Goal: Information Seeking & Learning: Learn about a topic

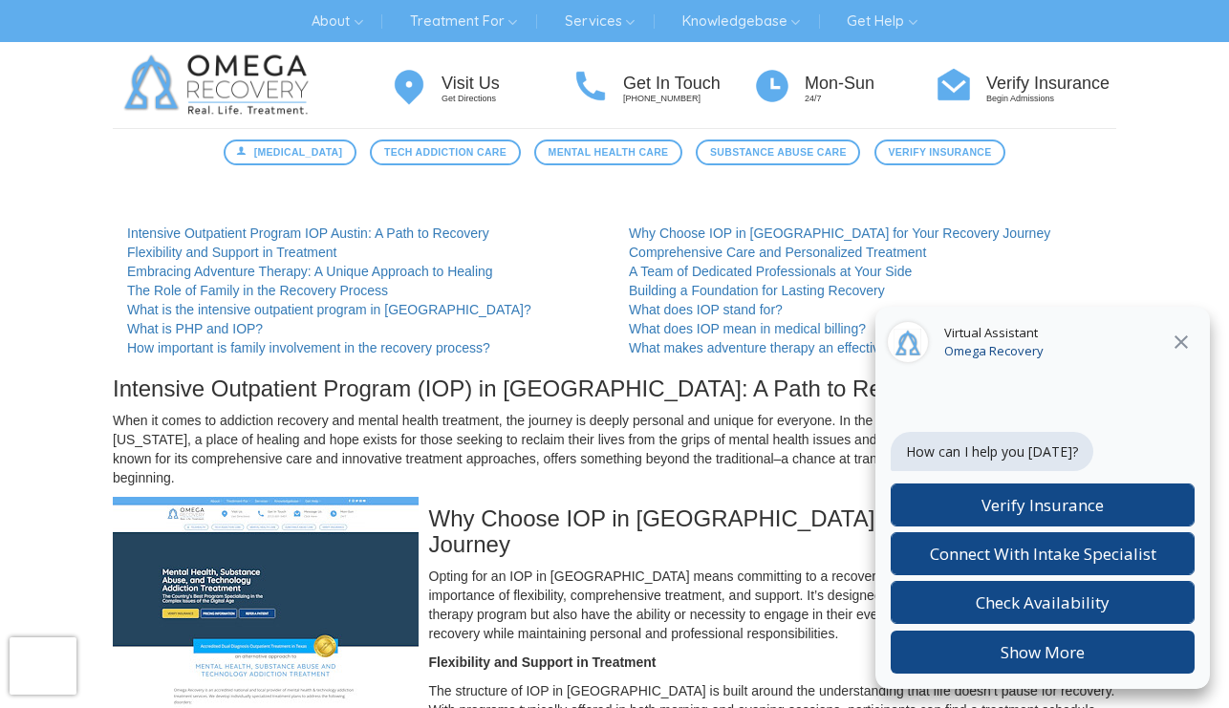
click at [222, 94] on img at bounding box center [220, 85] width 215 height 86
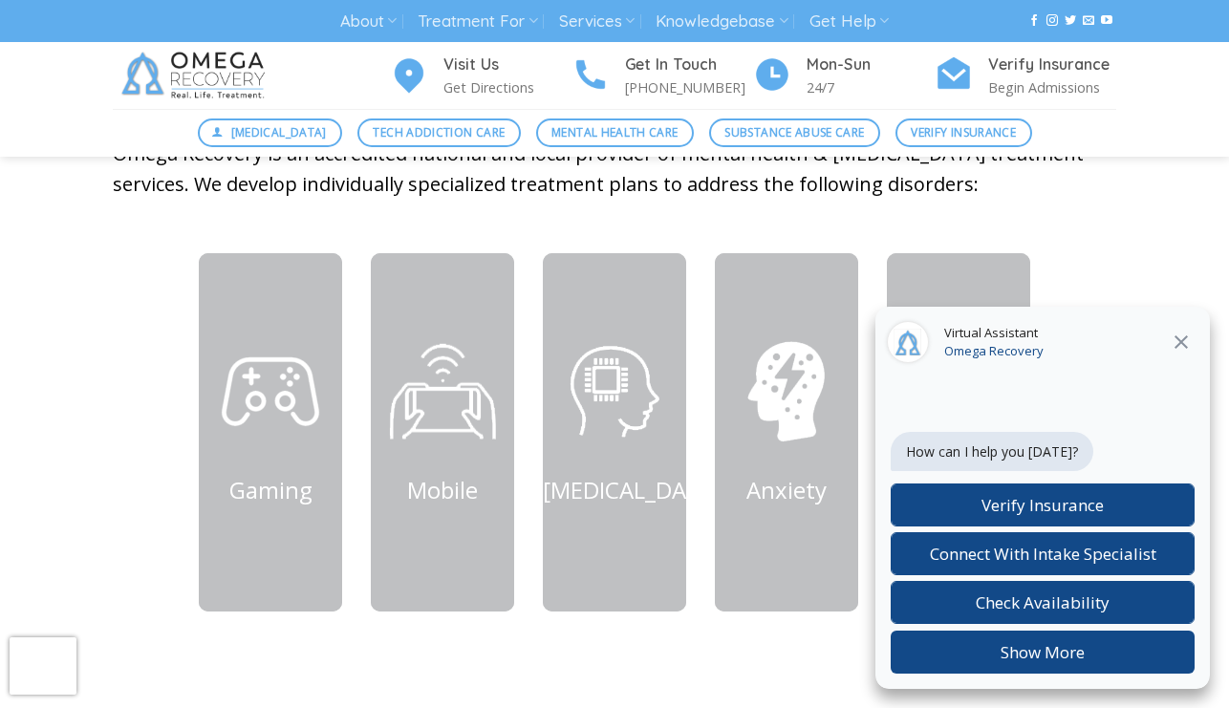
scroll to position [816, 0]
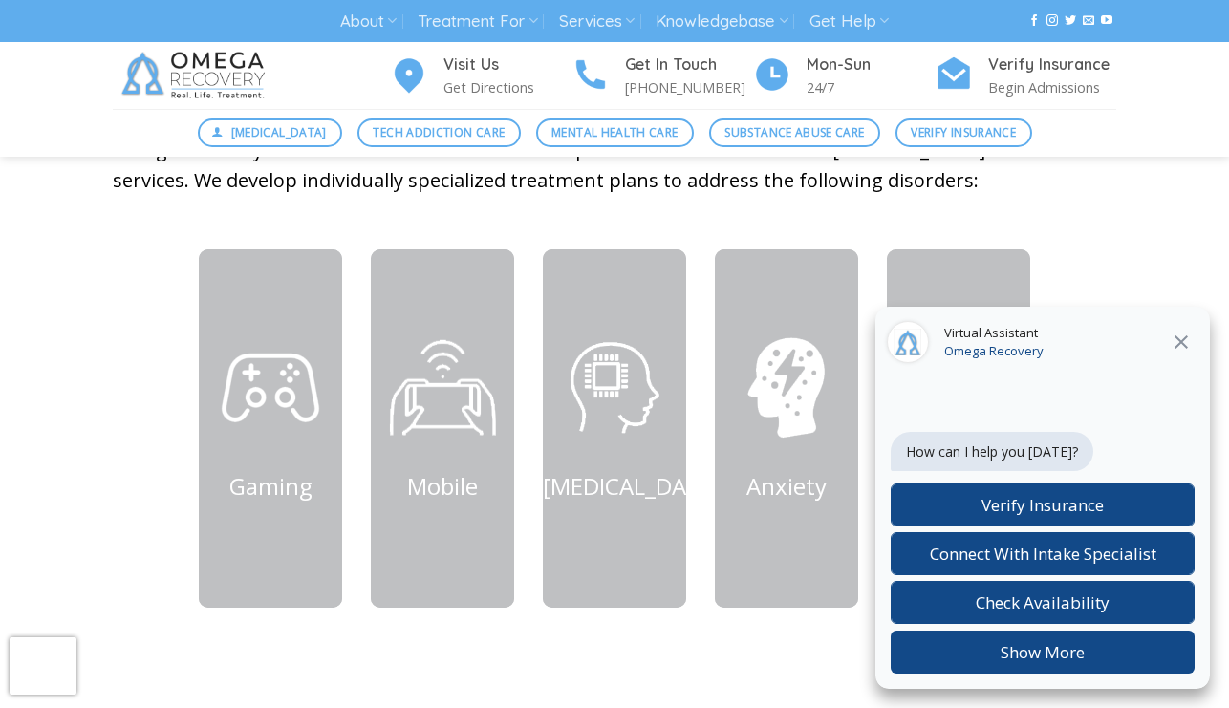
click at [1177, 343] on icon at bounding box center [1181, 342] width 23 height 23
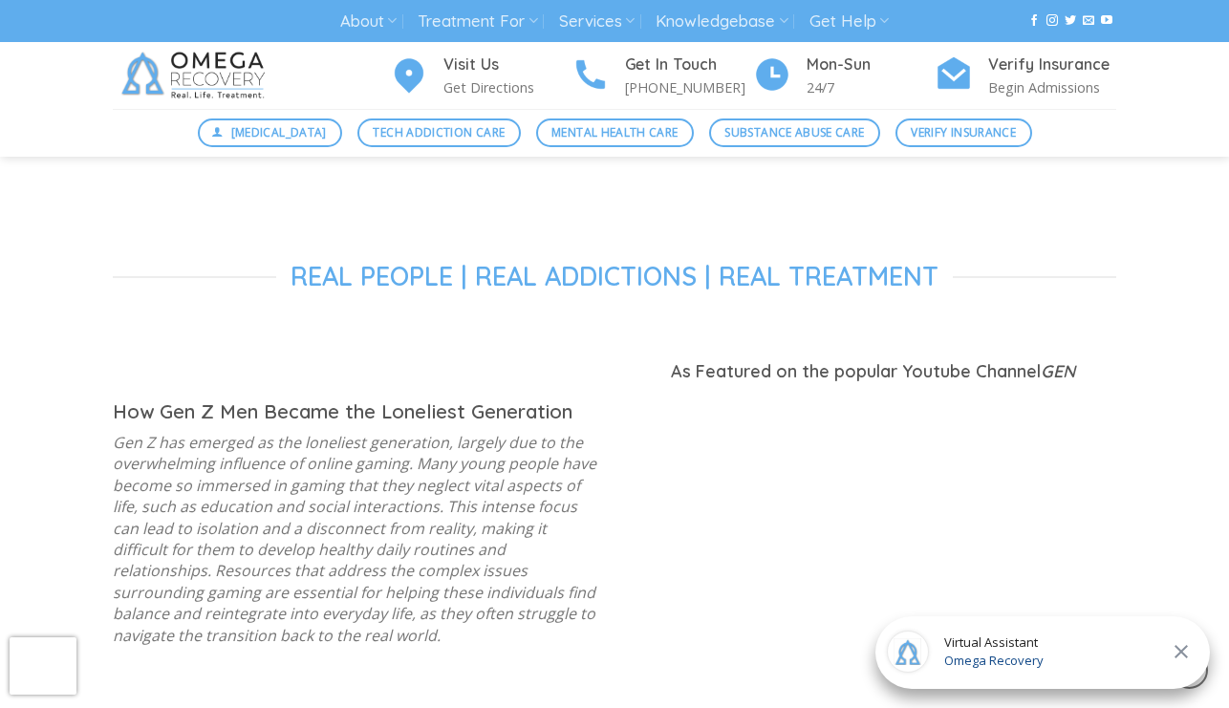
scroll to position [0, 0]
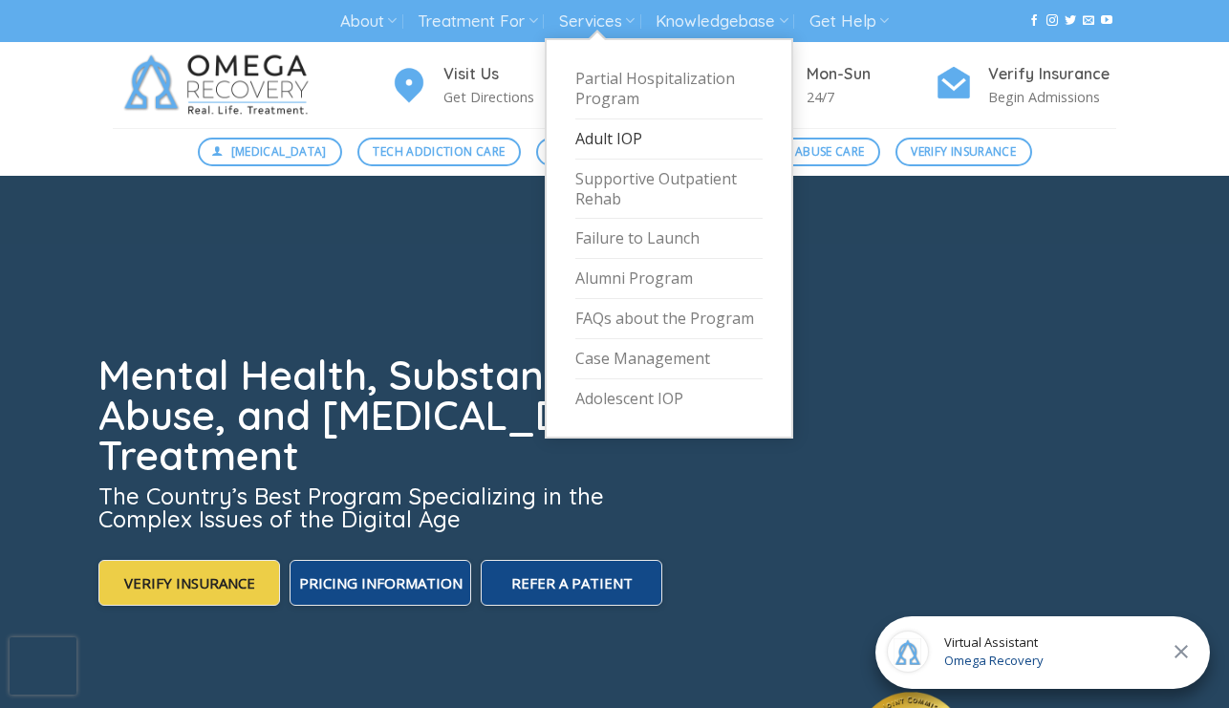
click at [630, 141] on link "Adult IOP" at bounding box center [668, 139] width 187 height 40
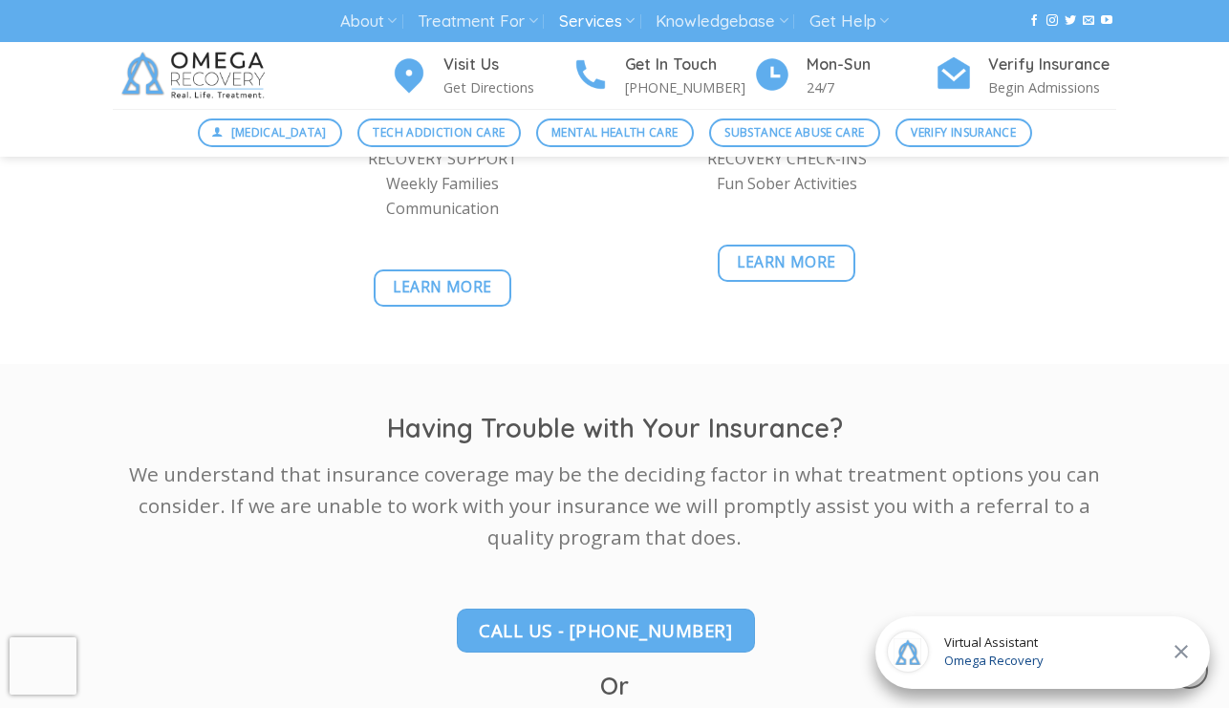
scroll to position [2931, 0]
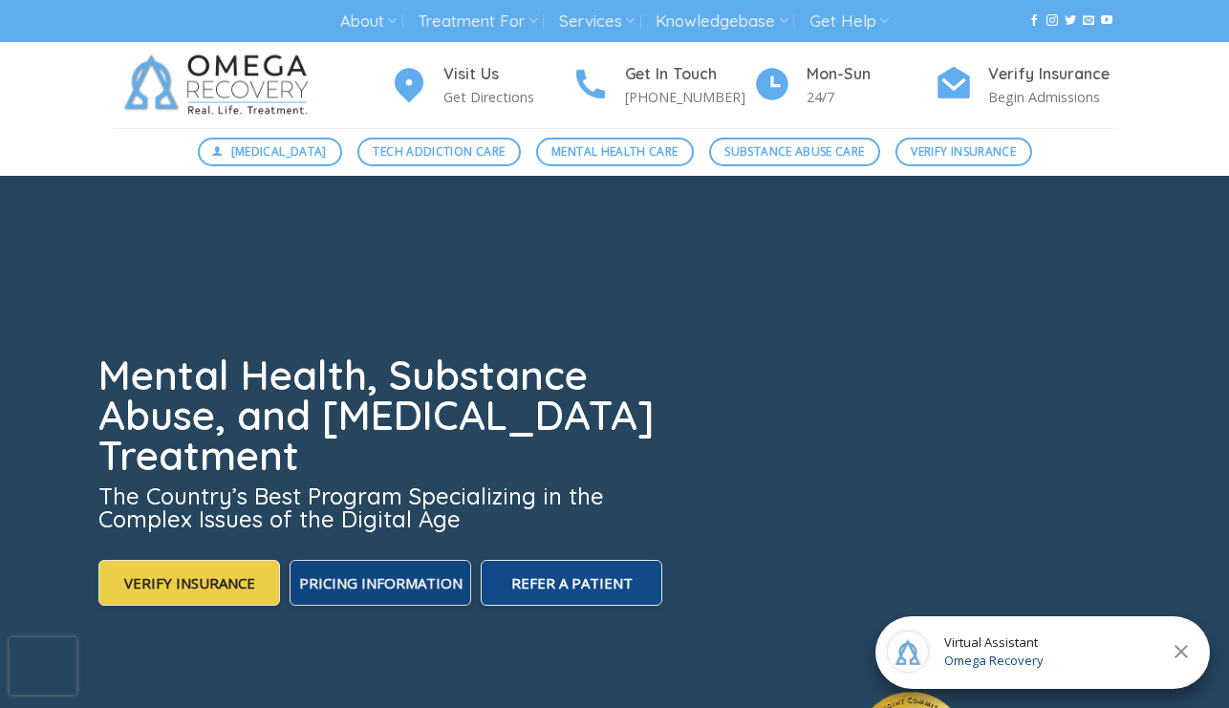
click at [385, 588] on span "Pricing Information" at bounding box center [380, 582] width 163 height 19
